Goal: Download file/media

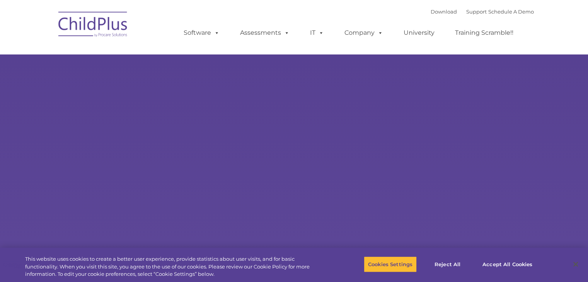
select select "MEDIUM"
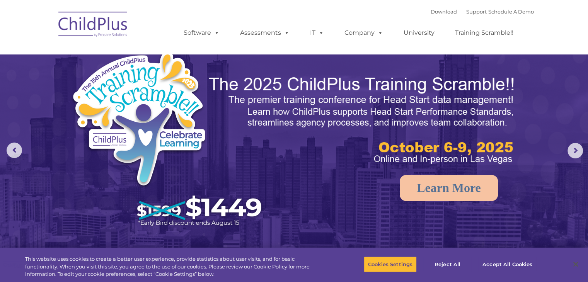
click at [97, 27] on img at bounding box center [93, 25] width 77 height 39
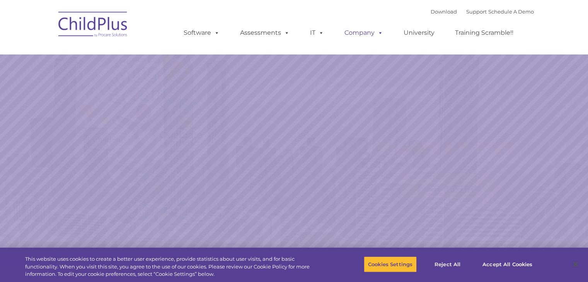
select select "MEDIUM"
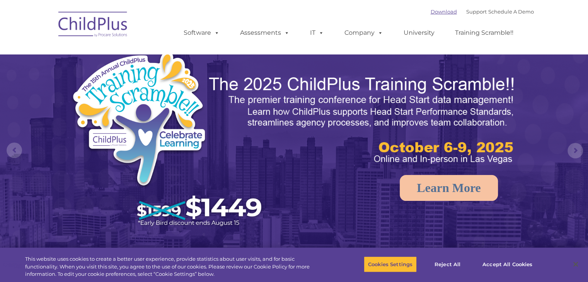
click at [435, 10] on link "Download" at bounding box center [444, 12] width 26 height 6
